Goal: Transaction & Acquisition: Purchase product/service

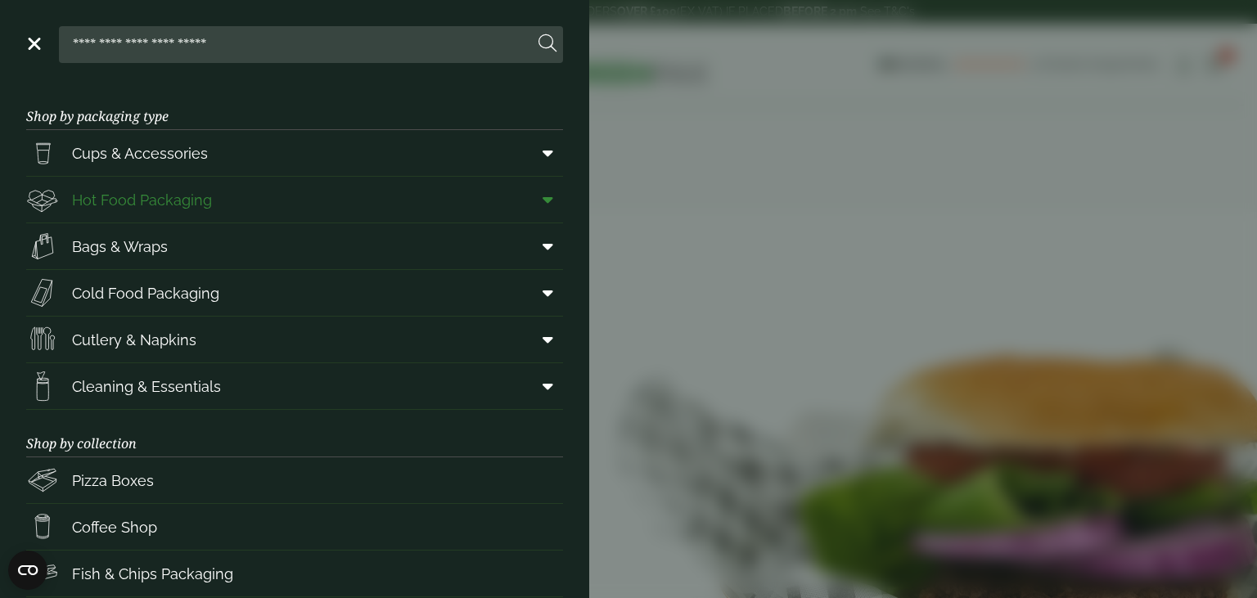
click at [541, 205] on span at bounding box center [544, 199] width 37 height 31
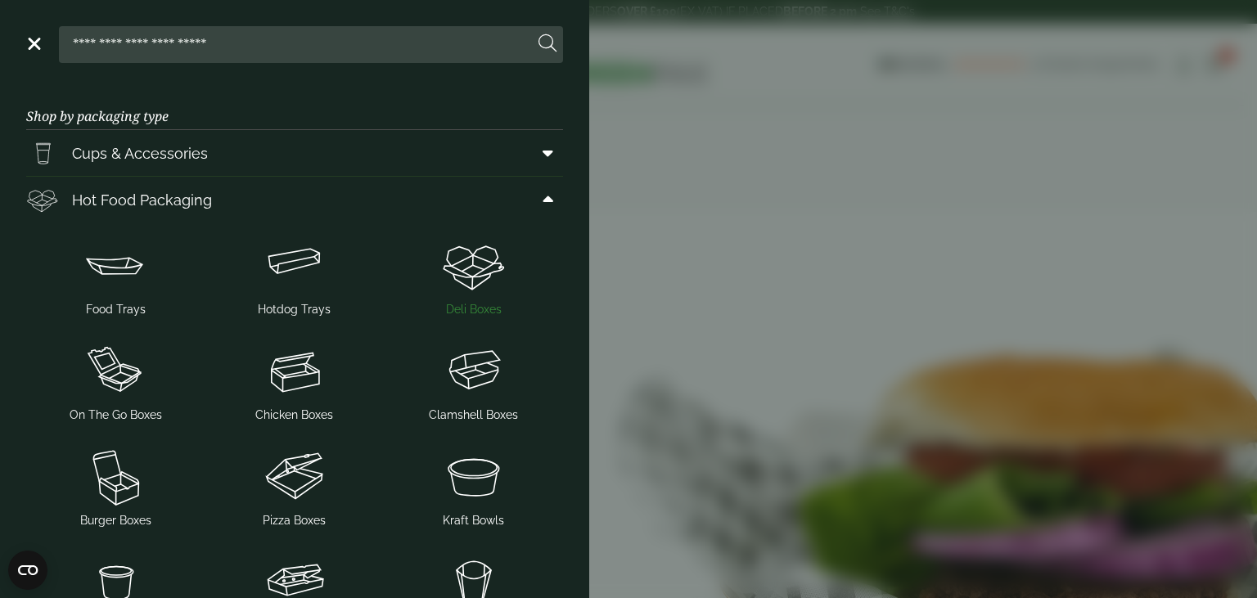
click at [480, 280] on img at bounding box center [473, 264] width 166 height 65
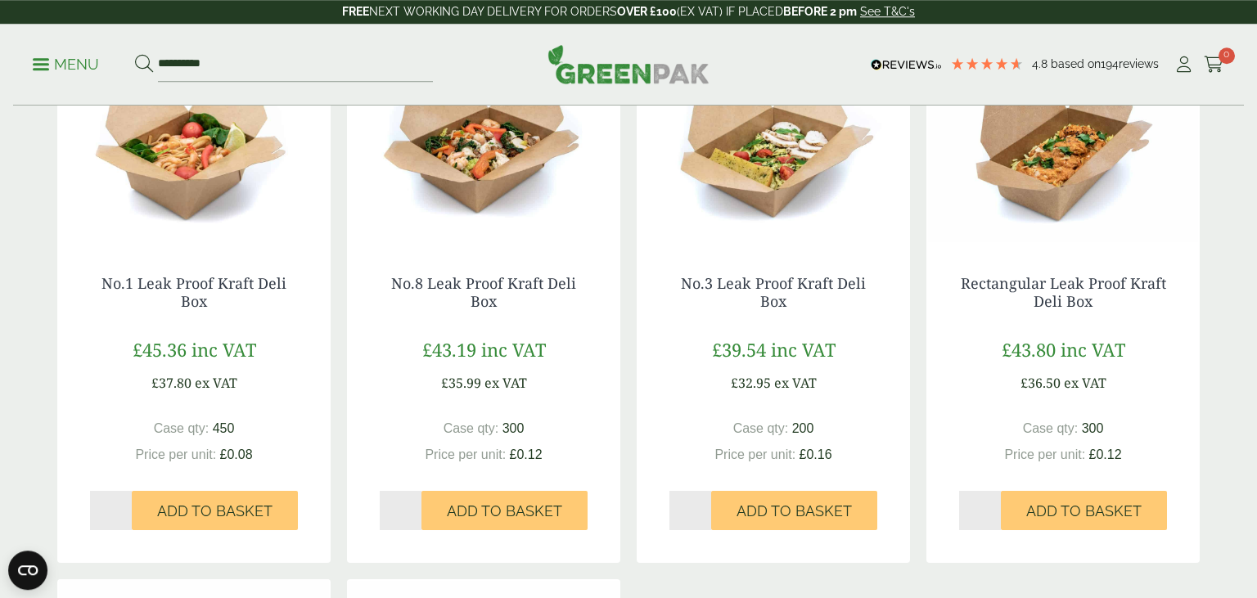
scroll to position [259, 0]
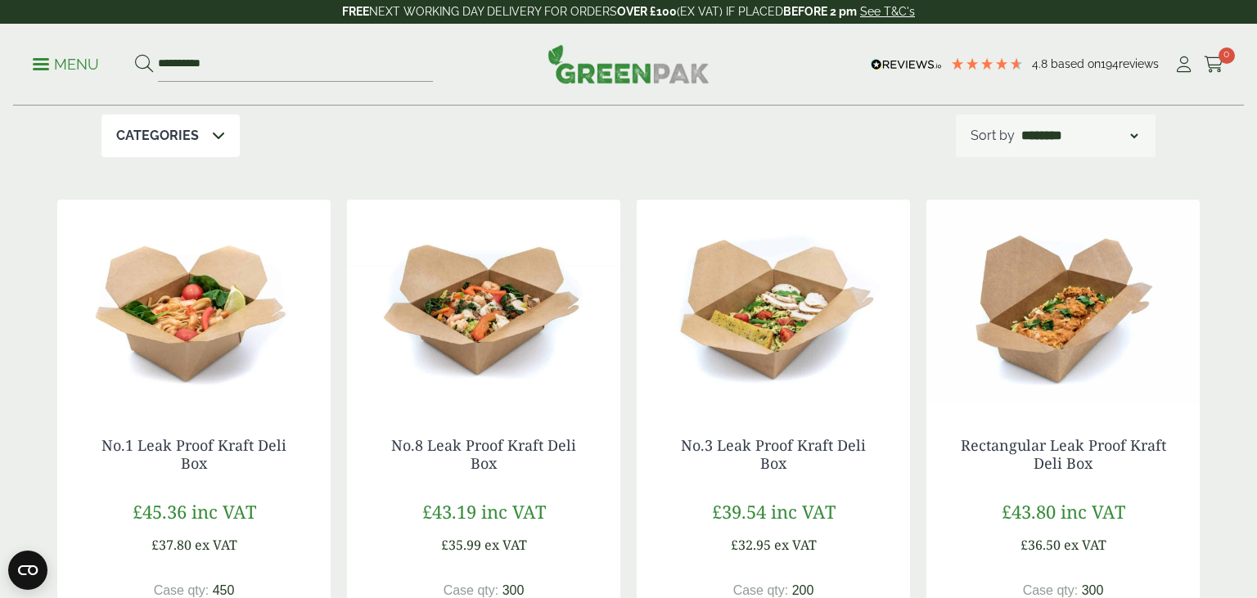
click at [205, 320] on img at bounding box center [193, 302] width 273 height 205
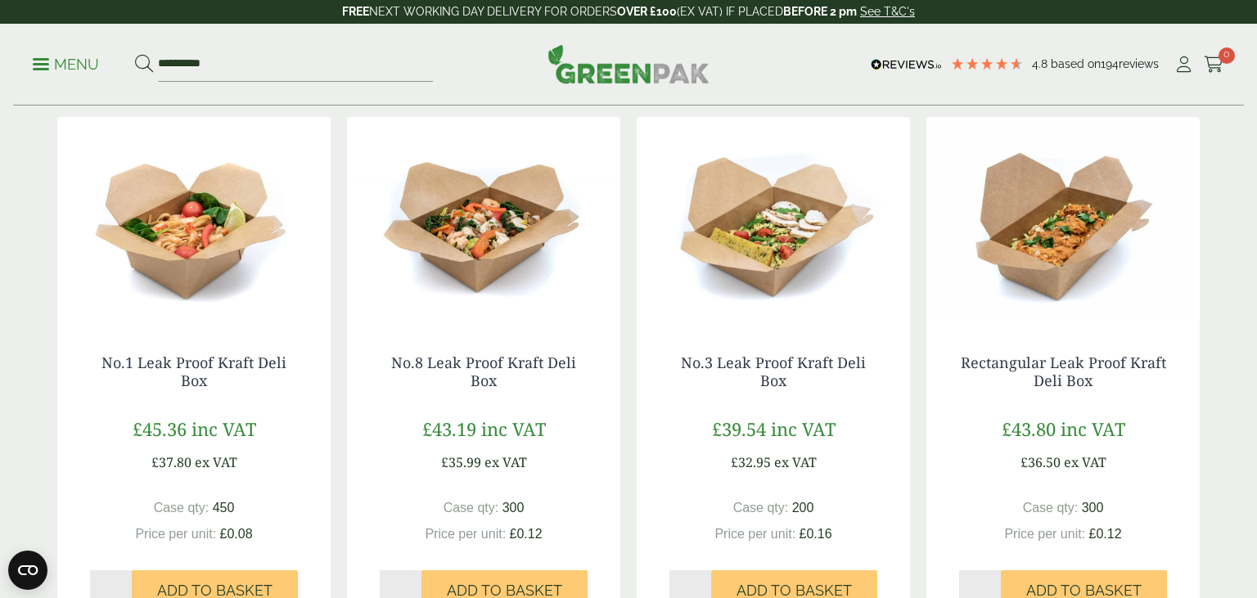
scroll to position [345, 0]
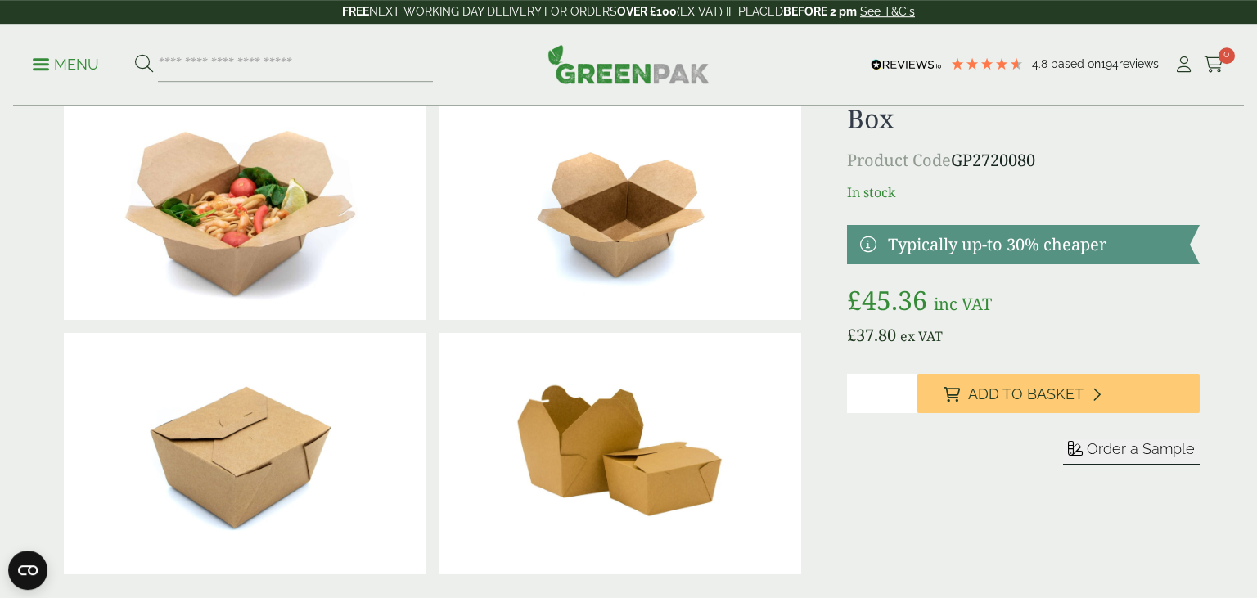
scroll to position [86, 0]
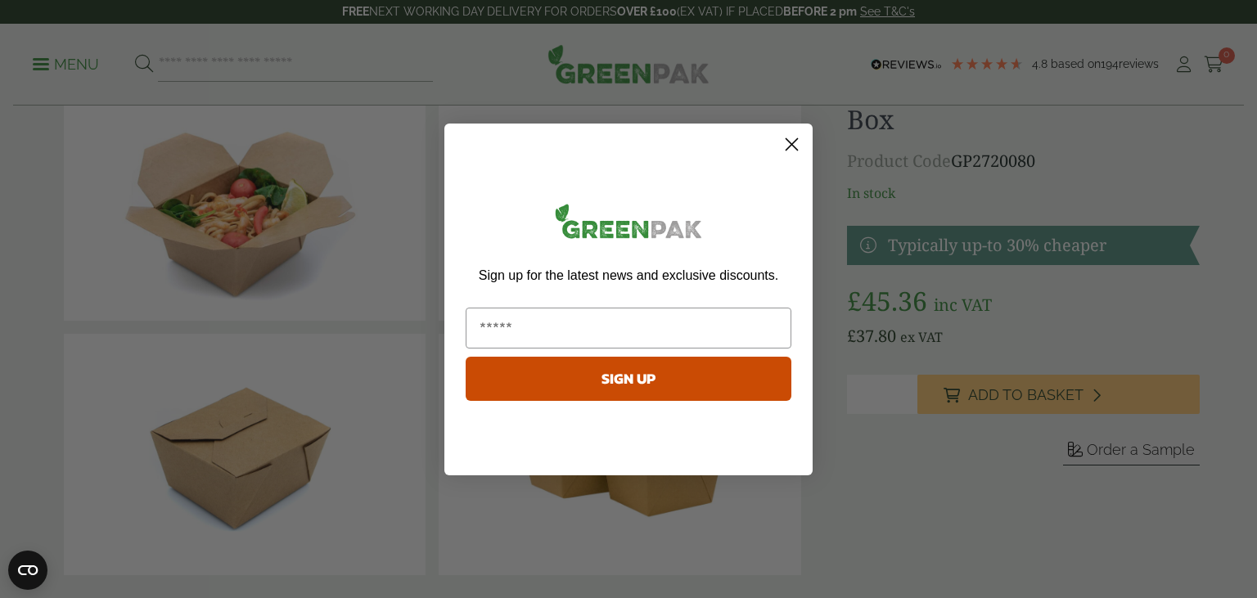
click at [801, 142] on circle "Close dialog" at bounding box center [791, 143] width 27 height 27
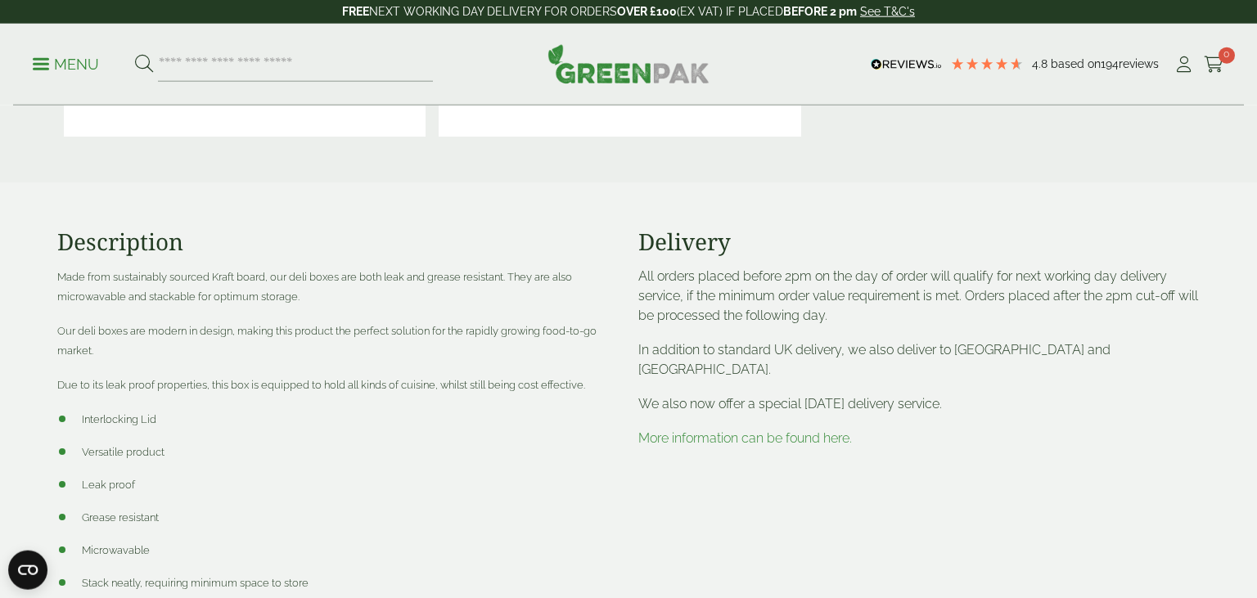
scroll to position [518, 0]
